Goal: Information Seeking & Learning: Compare options

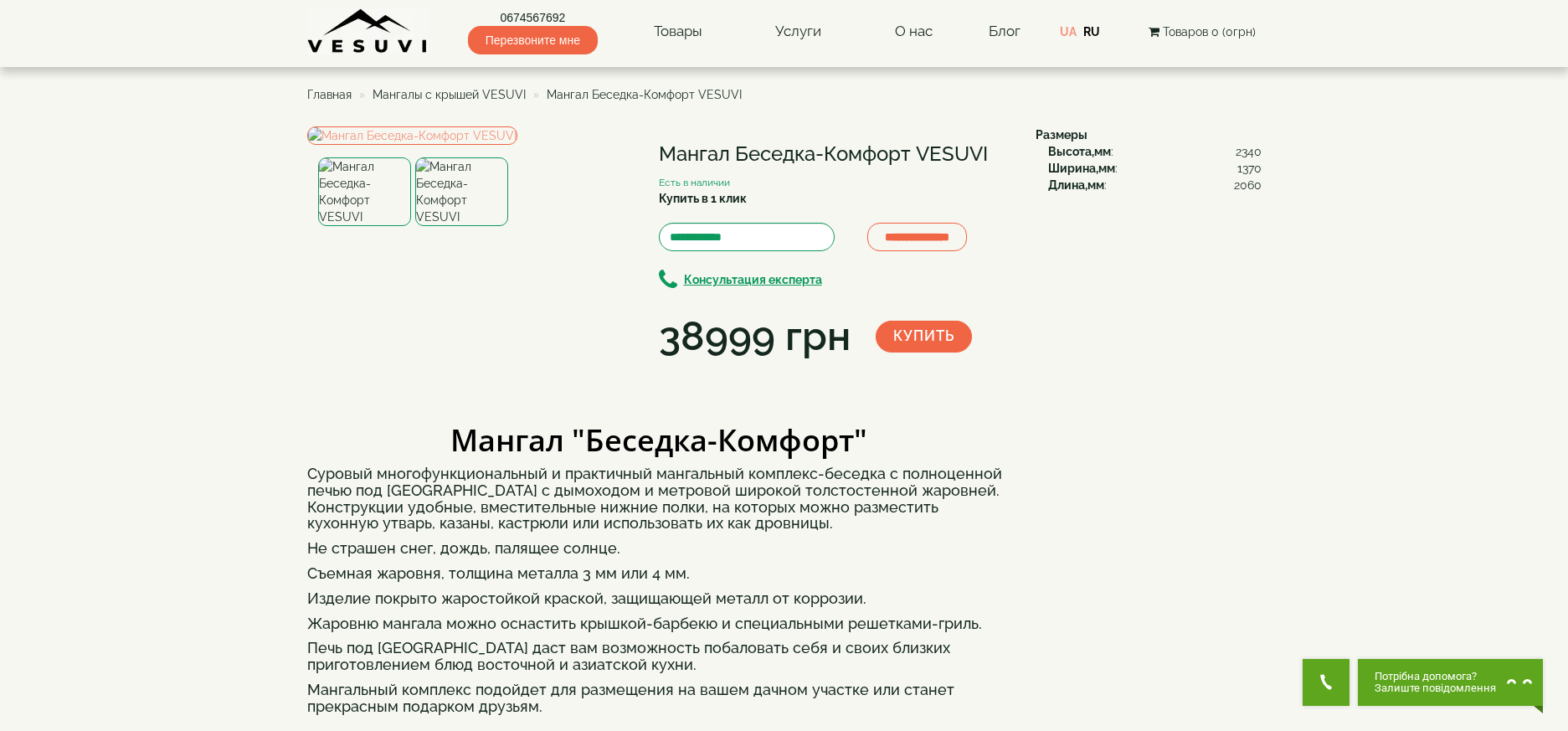
click at [496, 95] on span "Мангалы с крышей VESUVI" at bounding box center [448, 95] width 153 height 14
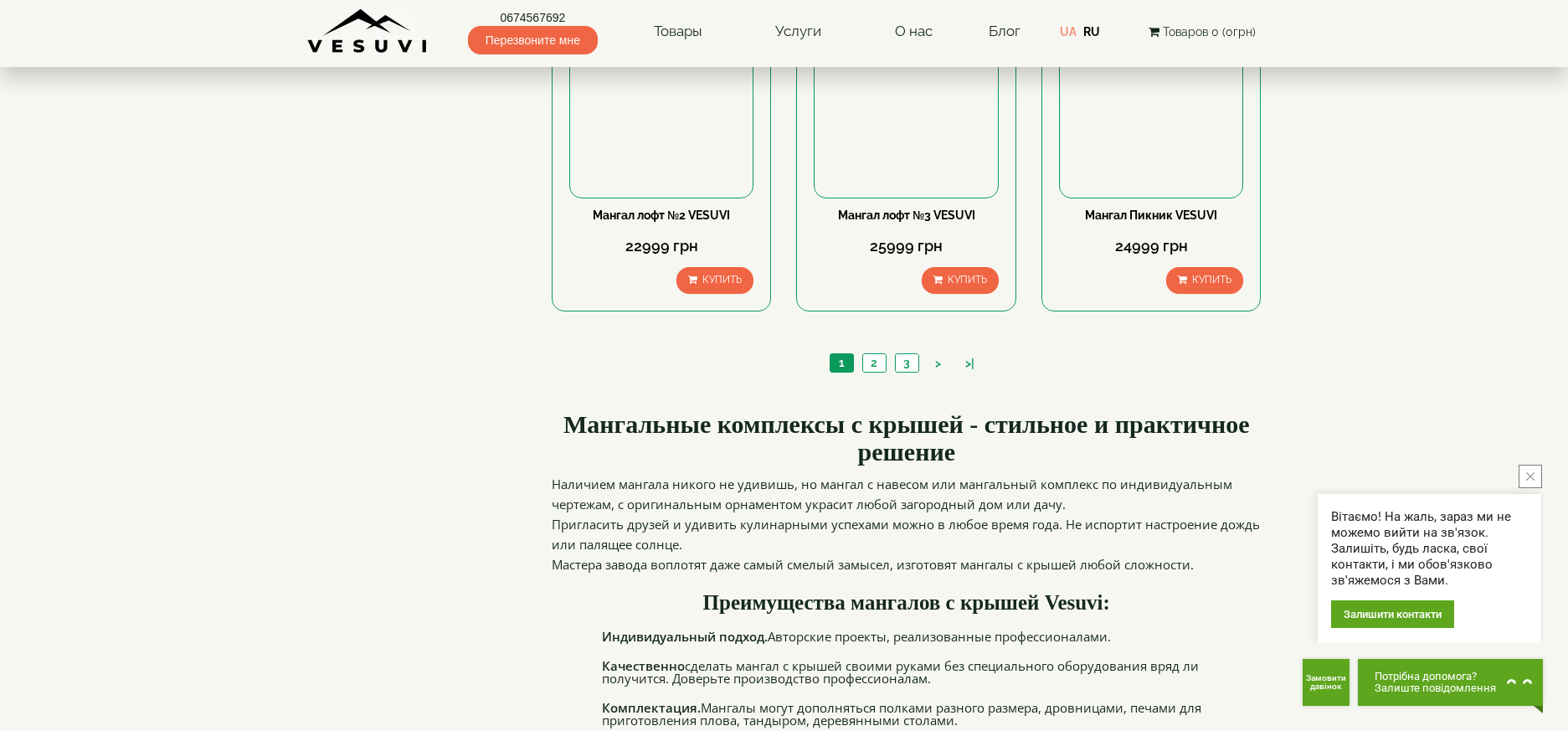
scroll to position [1608, 0]
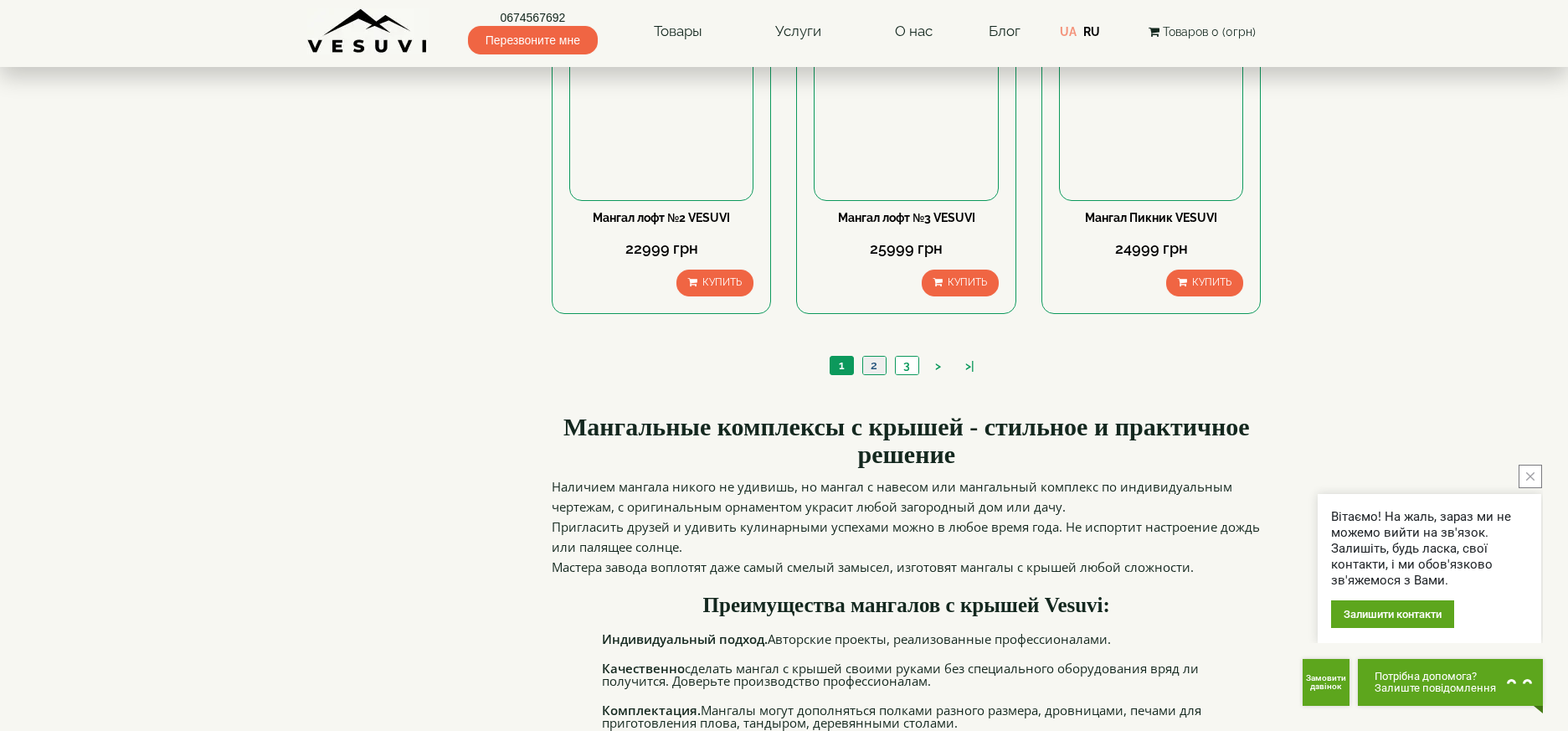
click at [874, 365] on link "2" at bounding box center [874, 366] width 24 height 18
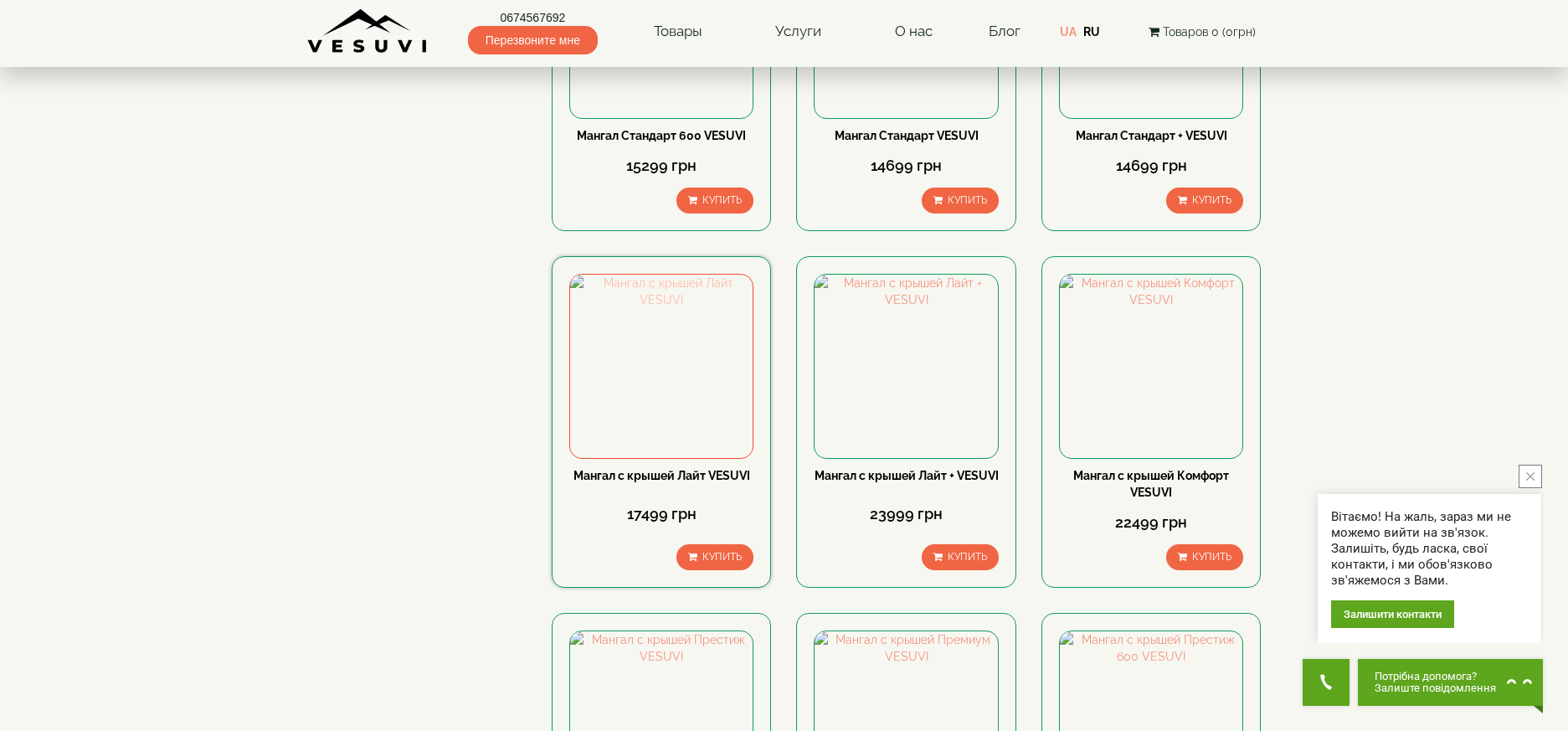
scroll to position [1009, 0]
